Goal: Task Accomplishment & Management: Manage account settings

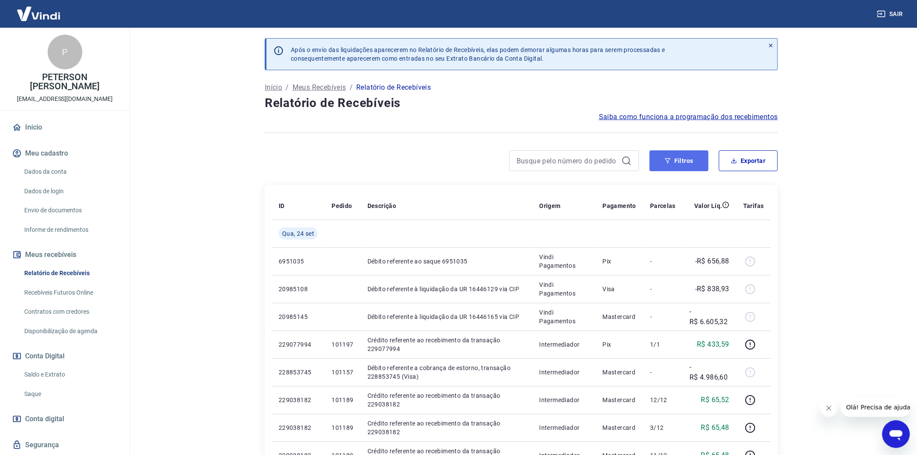
click at [681, 157] on button "Filtros" at bounding box center [679, 160] width 59 height 21
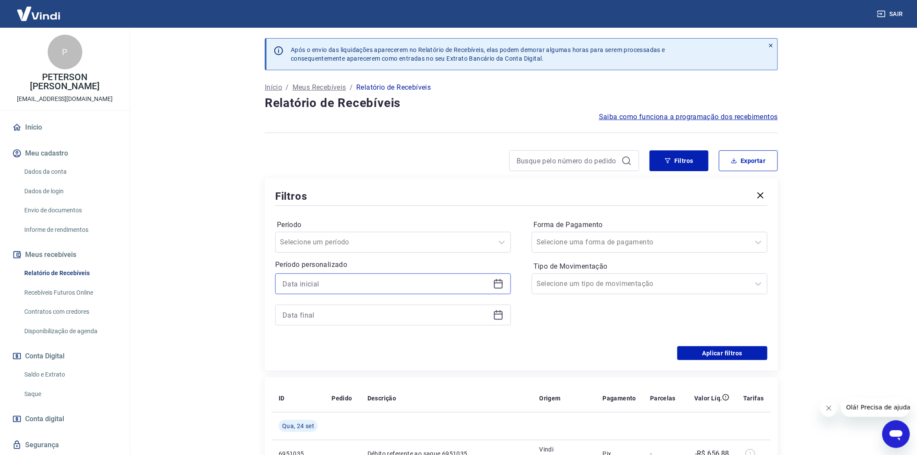
click at [311, 284] on input at bounding box center [386, 283] width 207 height 13
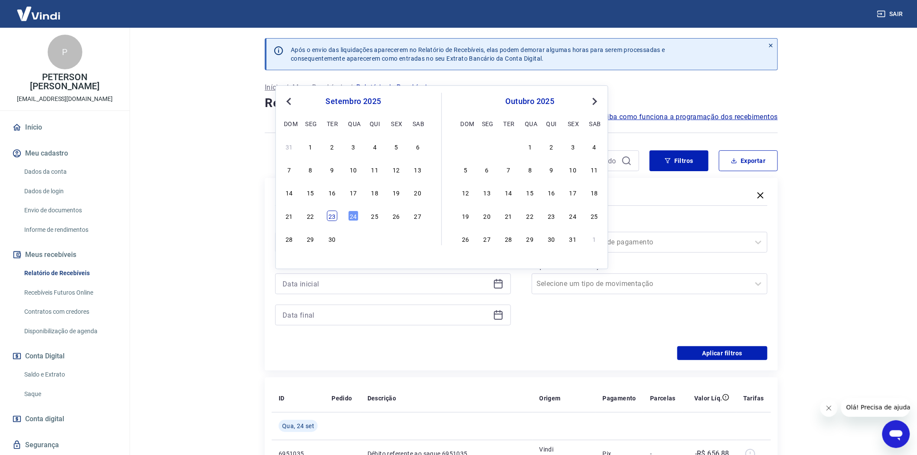
click at [331, 212] on div "23" at bounding box center [332, 216] width 10 height 10
type input "[DATE]"
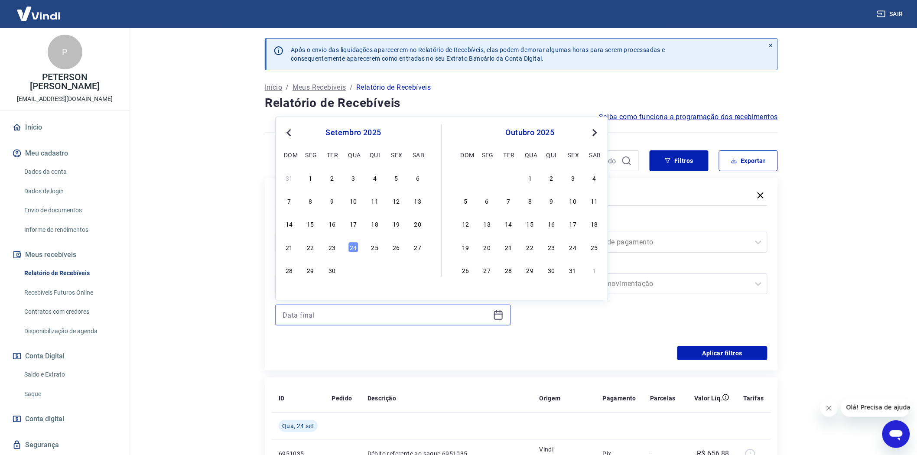
click at [301, 311] on input at bounding box center [386, 315] width 207 height 13
click at [354, 245] on div "24" at bounding box center [354, 247] width 10 height 10
type input "[DATE]"
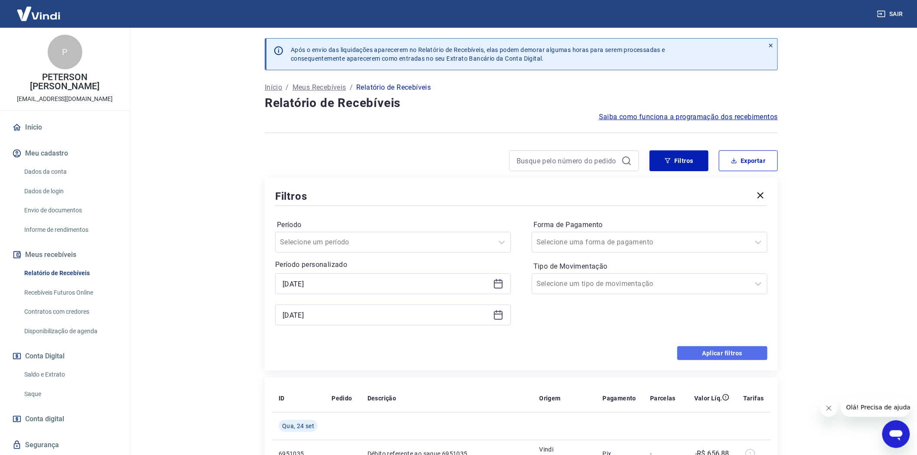
click at [726, 353] on button "Aplicar filtros" at bounding box center [723, 353] width 90 height 14
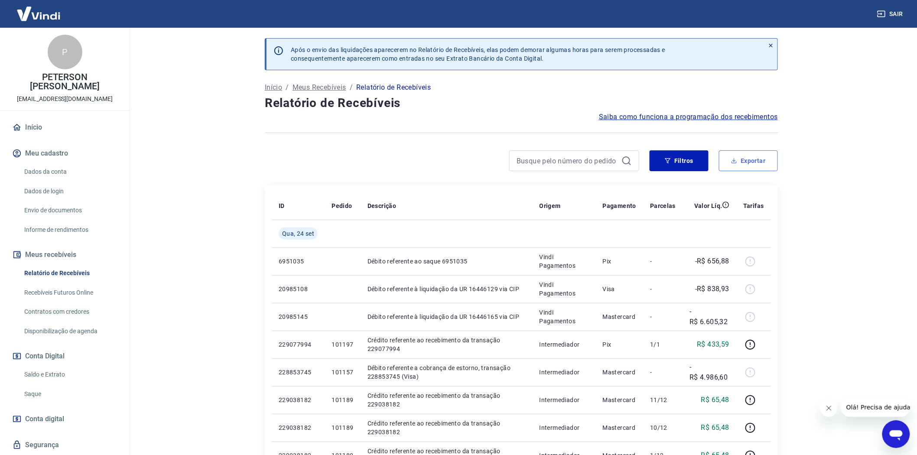
click at [769, 156] on button "Exportar" at bounding box center [748, 160] width 59 height 21
type input "[DATE]"
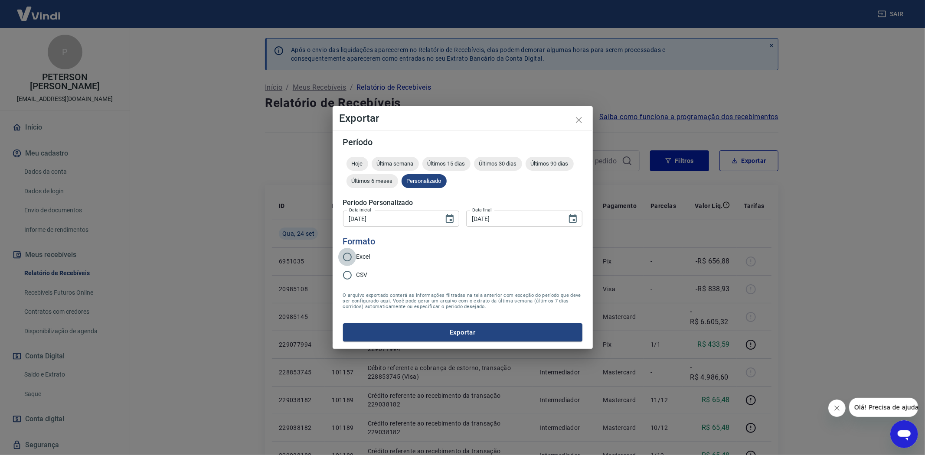
click at [347, 256] on input "Excel" at bounding box center [347, 257] width 18 height 18
radio input "true"
click at [459, 329] on button "Exportar" at bounding box center [462, 332] width 239 height 18
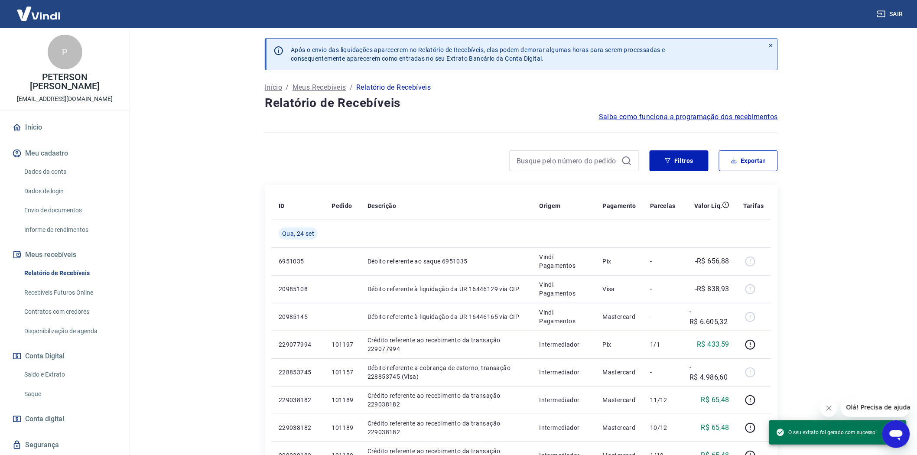
drag, startPoint x: 39, startPoint y: 372, endPoint x: 80, endPoint y: 366, distance: 41.6
click at [39, 372] on link "Saldo e Extrato" at bounding box center [70, 375] width 98 height 18
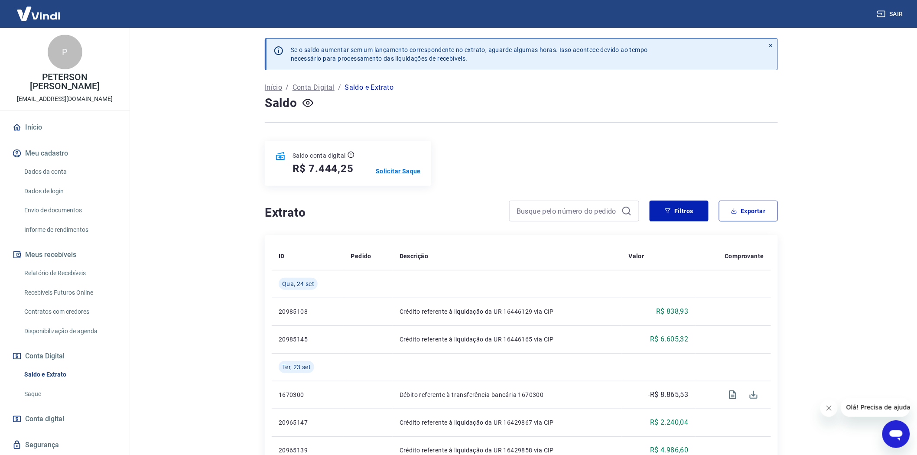
click at [398, 168] on p "Solicitar Saque" at bounding box center [398, 171] width 45 height 9
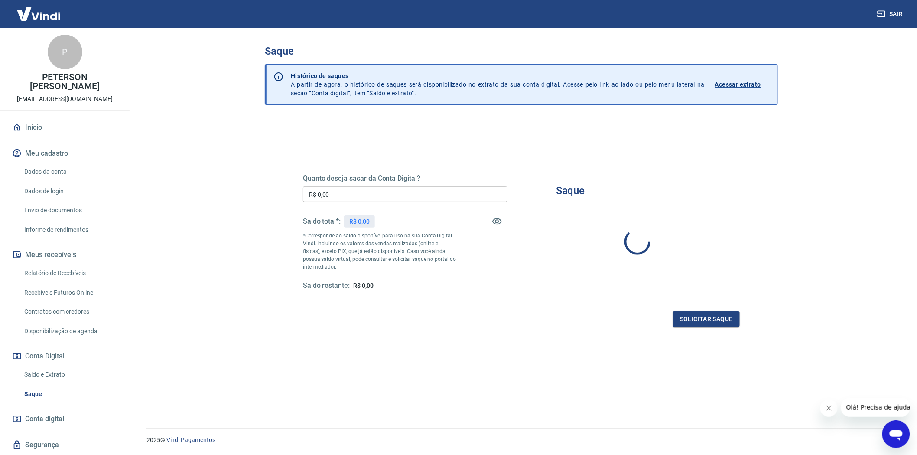
click at [317, 192] on input "R$ 0,00" at bounding box center [405, 194] width 205 height 16
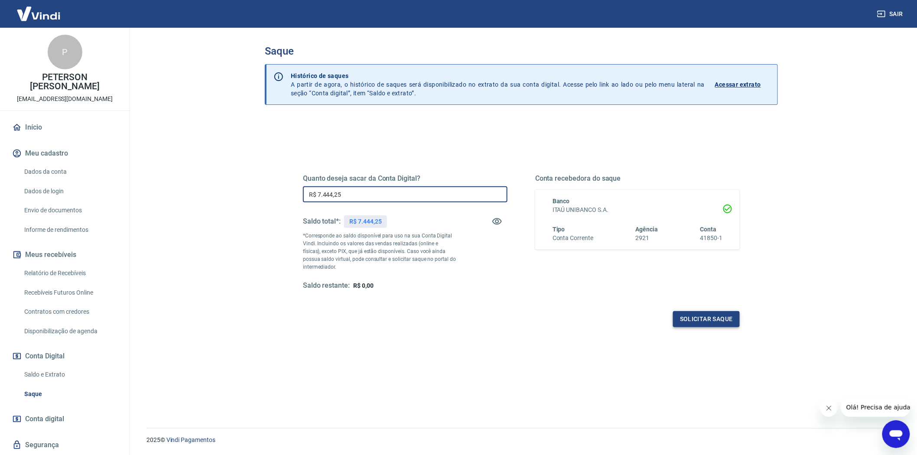
type input "R$ 7.444,25"
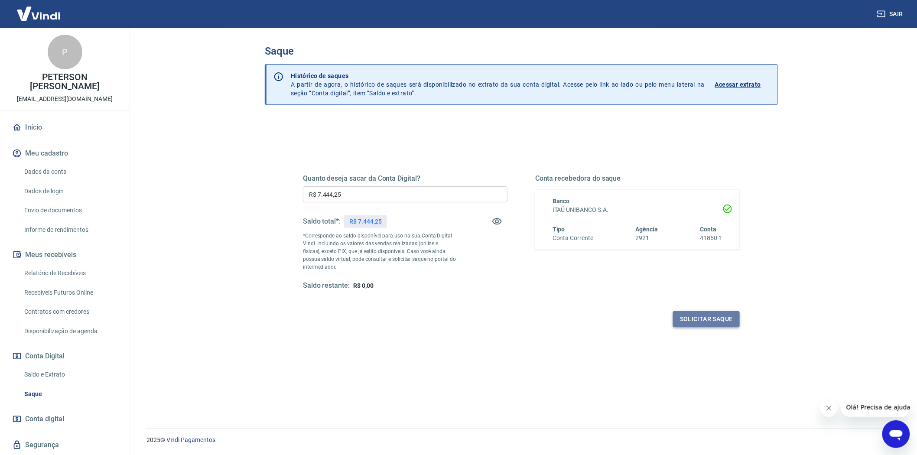
click at [713, 316] on button "Solicitar saque" at bounding box center [706, 319] width 67 height 16
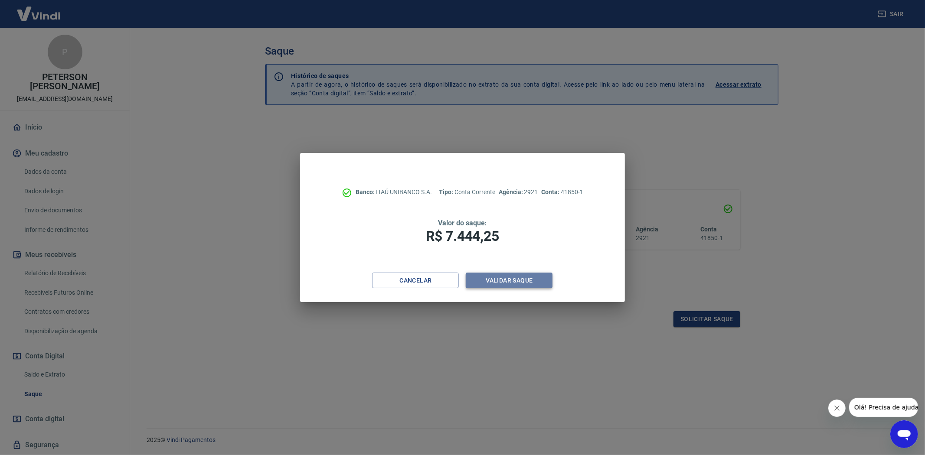
click at [517, 276] on button "Validar saque" at bounding box center [509, 281] width 87 height 16
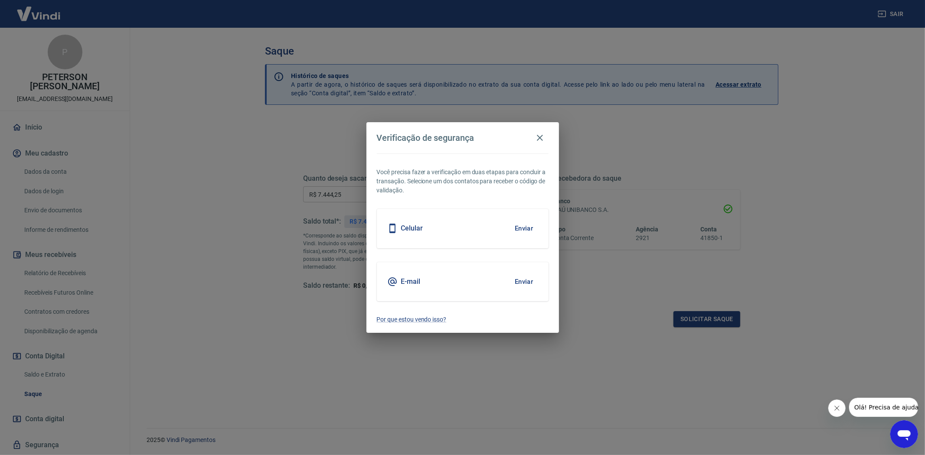
click at [407, 282] on h5 "E-mail" at bounding box center [411, 281] width 20 height 9
click at [525, 277] on button "Enviar" at bounding box center [524, 282] width 28 height 18
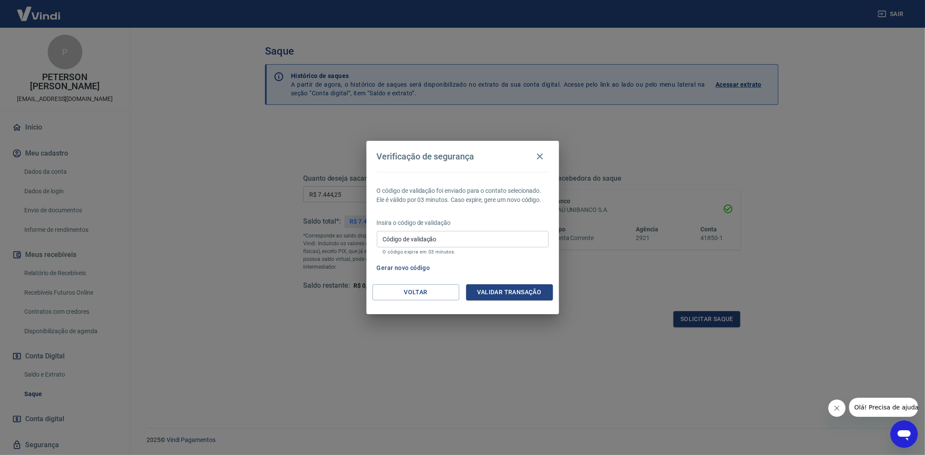
click at [403, 246] on input "Código de validação" at bounding box center [463, 239] width 172 height 16
type input "389506"
click at [505, 291] on button "Validar transação" at bounding box center [509, 292] width 87 height 16
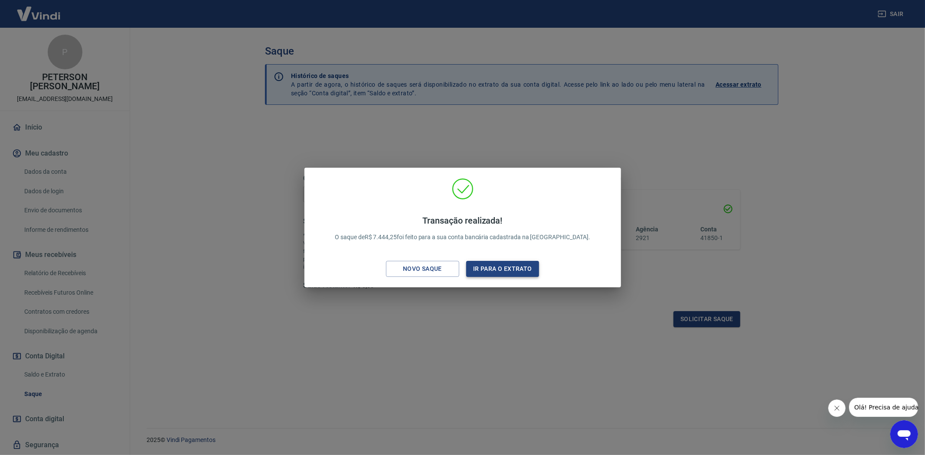
click at [519, 265] on button "Ir para o extrato" at bounding box center [502, 269] width 73 height 16
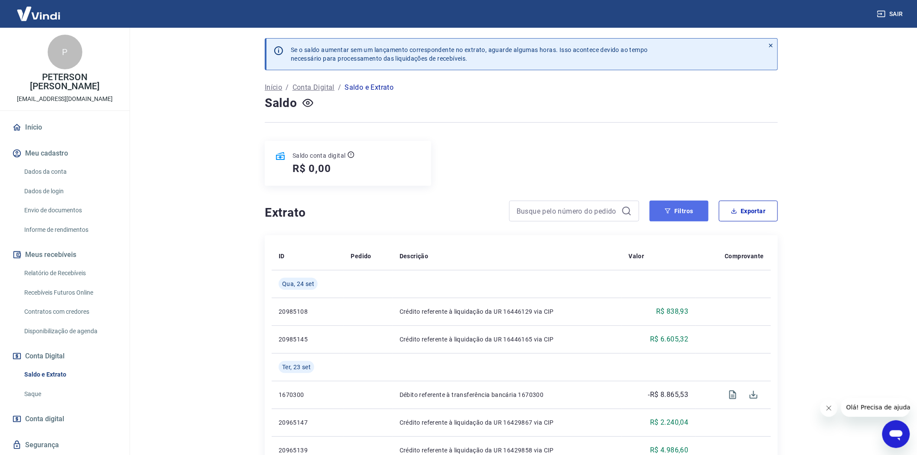
click at [679, 212] on button "Filtros" at bounding box center [679, 211] width 59 height 21
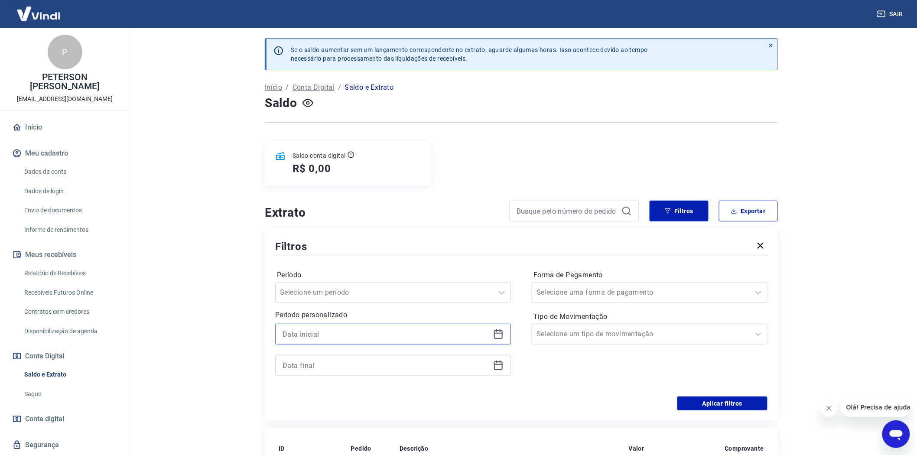
click at [324, 336] on input at bounding box center [386, 334] width 207 height 13
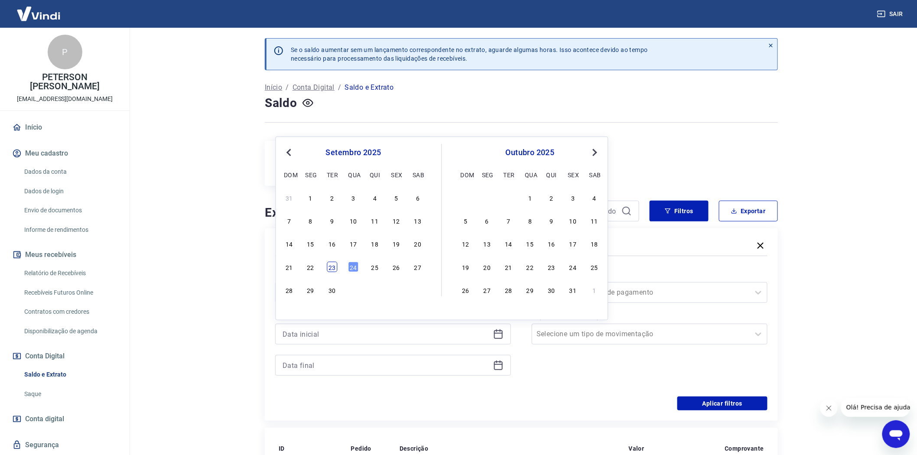
click at [332, 271] on div "23" at bounding box center [332, 267] width 10 height 10
type input "[DATE]"
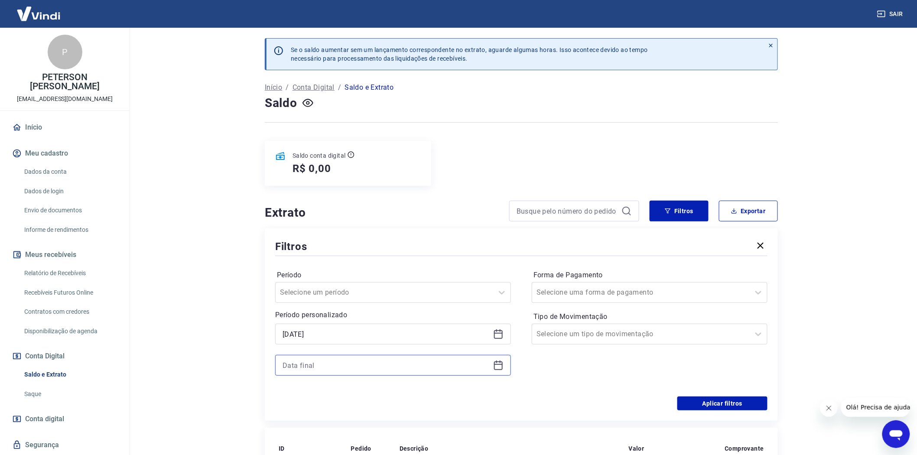
click at [298, 365] on input at bounding box center [386, 365] width 207 height 13
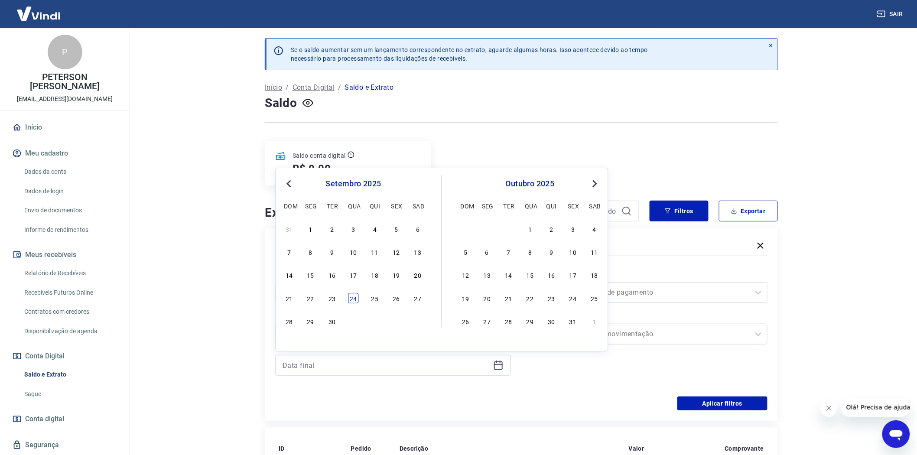
click at [357, 295] on div "24" at bounding box center [354, 298] width 10 height 10
type input "[DATE]"
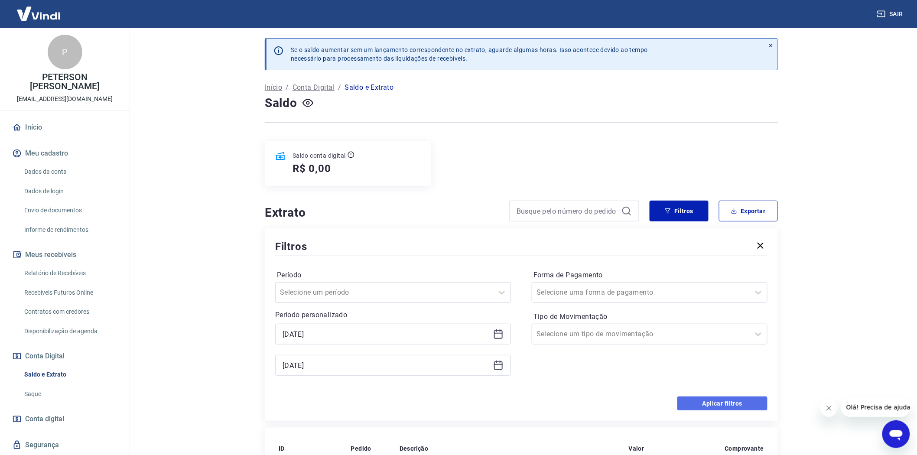
click at [720, 404] on button "Aplicar filtros" at bounding box center [723, 404] width 90 height 14
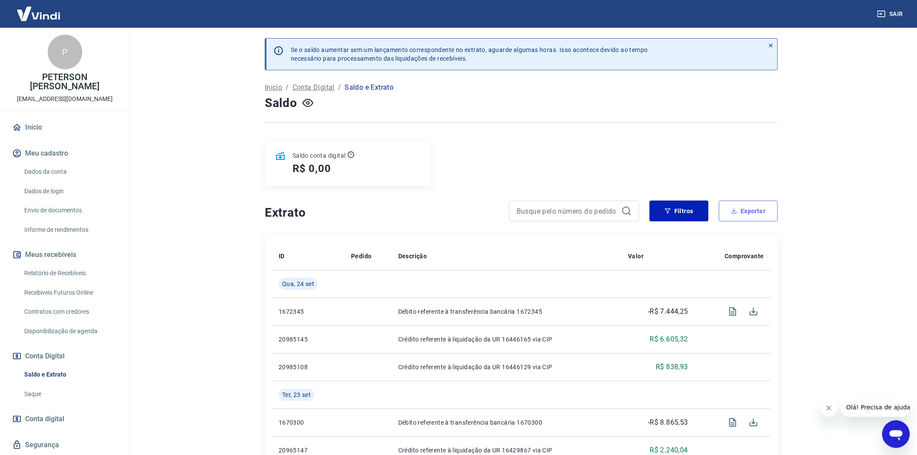
click at [761, 212] on button "Exportar" at bounding box center [748, 211] width 59 height 21
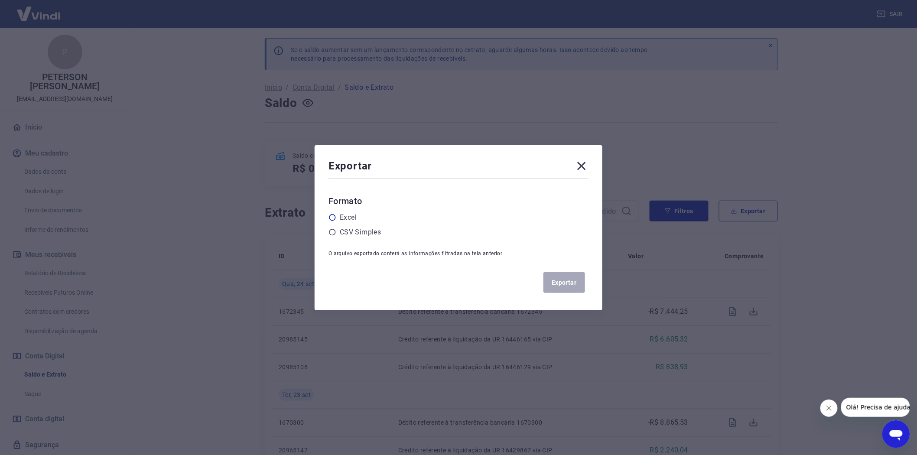
click at [336, 218] on icon at bounding box center [333, 218] width 8 height 8
click at [0, 0] on input "radio" at bounding box center [0, 0] width 0 height 0
click at [575, 283] on button "Exportar" at bounding box center [565, 282] width 42 height 21
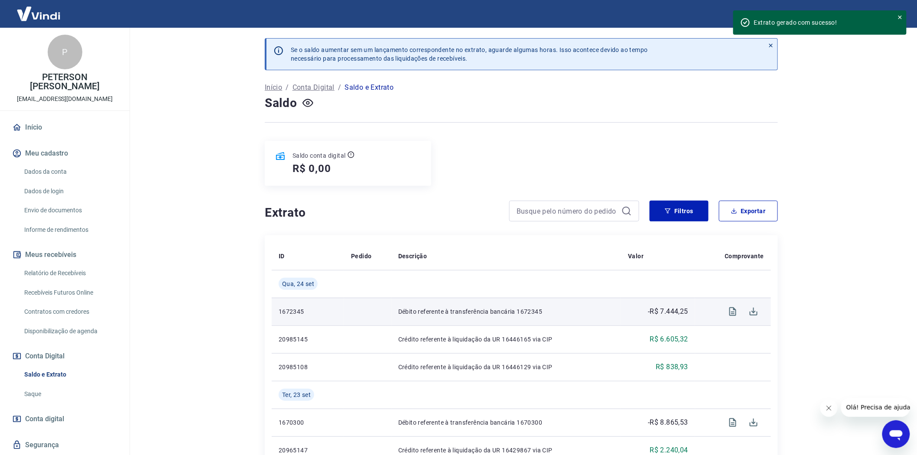
click at [280, 325] on td "1672345" at bounding box center [308, 312] width 72 height 28
